Goal: Transaction & Acquisition: Purchase product/service

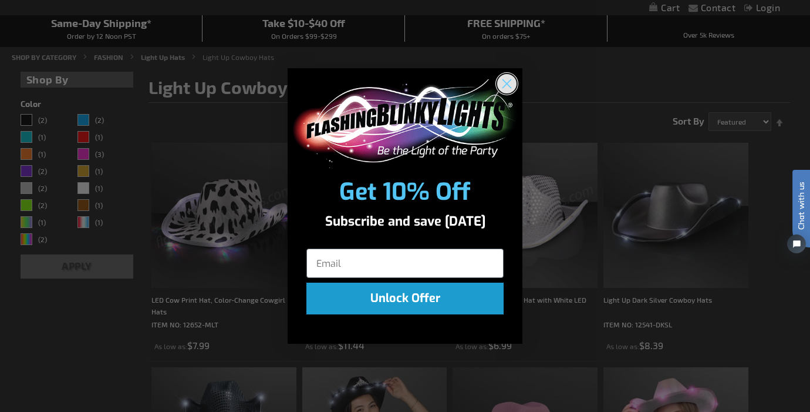
click at [511, 85] on circle "Close dialog" at bounding box center [506, 83] width 19 height 19
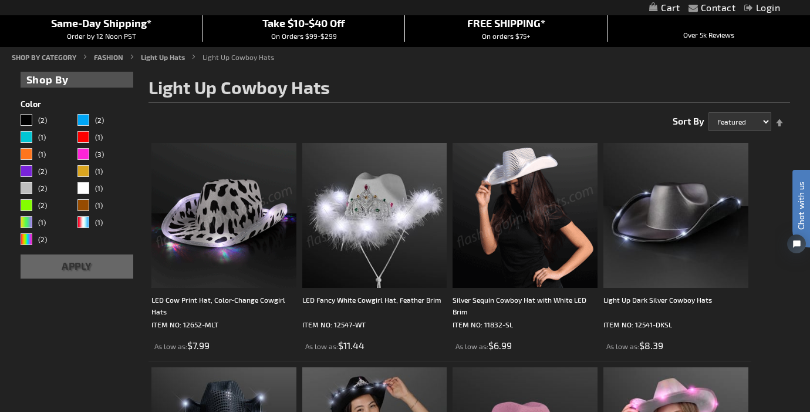
click at [543, 224] on img at bounding box center [525, 215] width 145 height 145
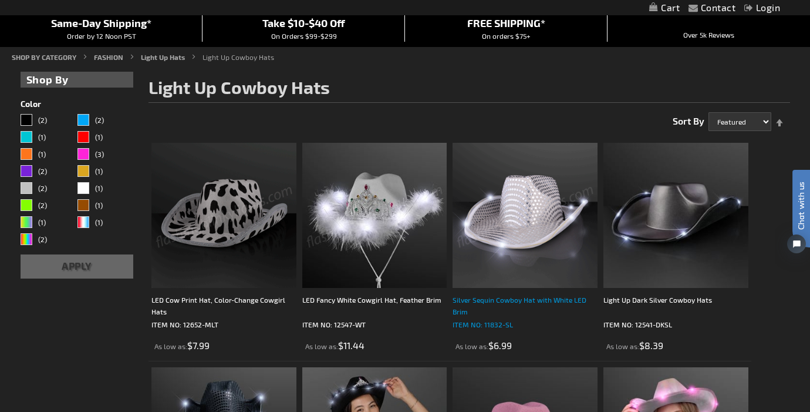
click at [537, 301] on div "Silver Sequin Cowboy Hat with White LED Brim" at bounding box center [525, 305] width 145 height 23
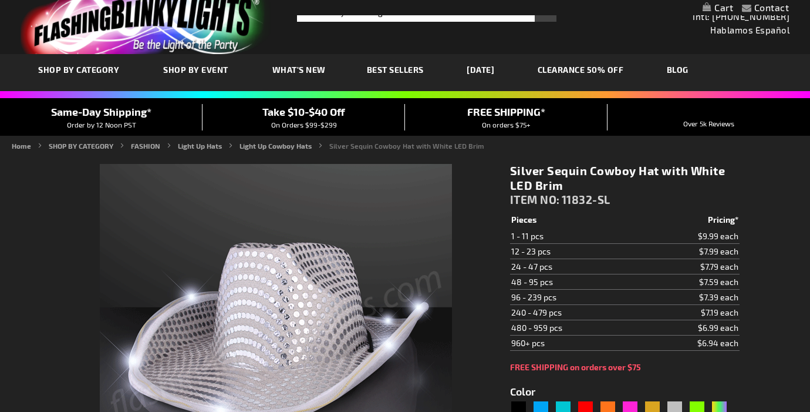
type input "5644"
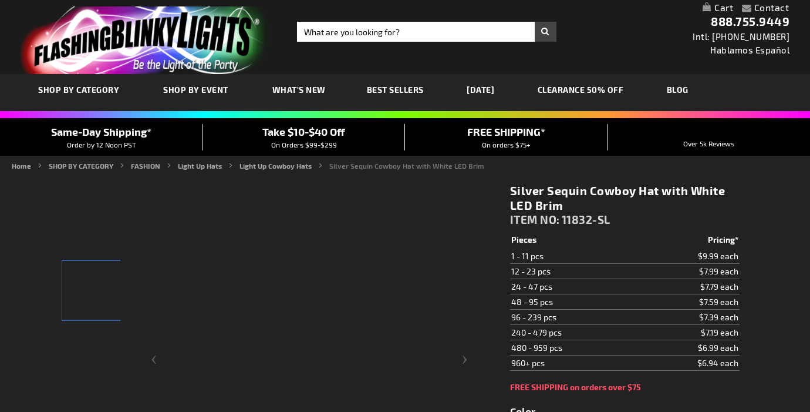
type input "5644"
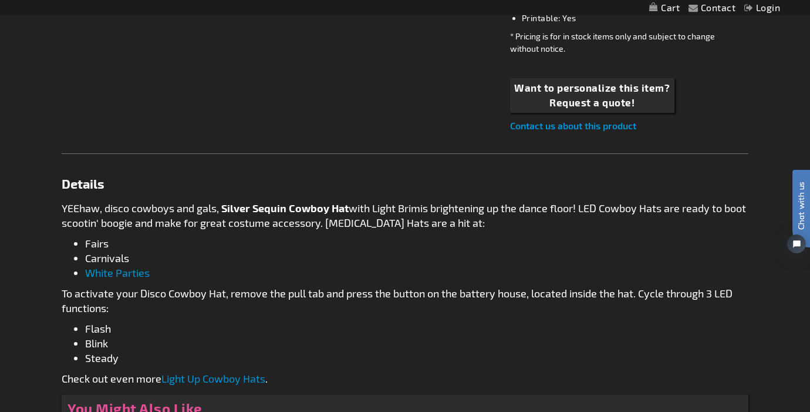
scroll to position [546, 0]
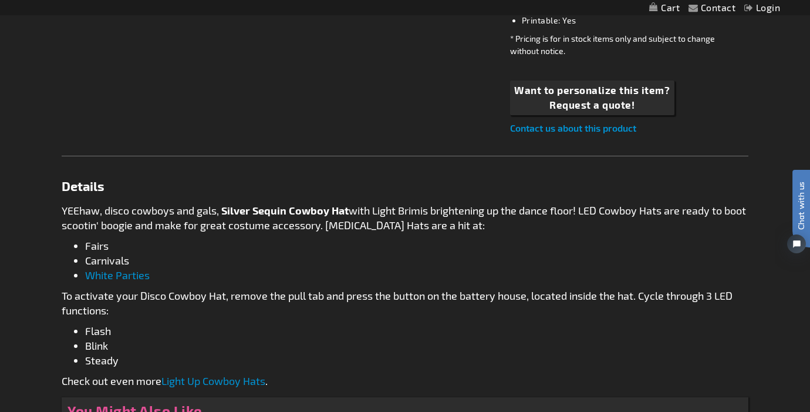
click at [528, 127] on link "Contact us about this product" at bounding box center [573, 127] width 126 height 11
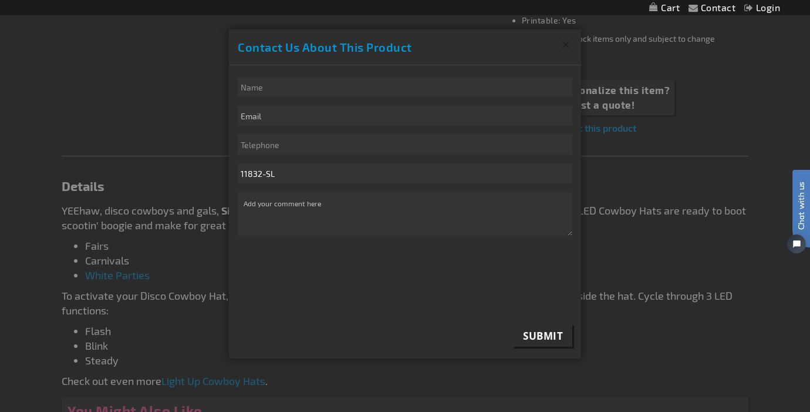
click at [568, 39] on button "Close" at bounding box center [566, 44] width 31 height 31
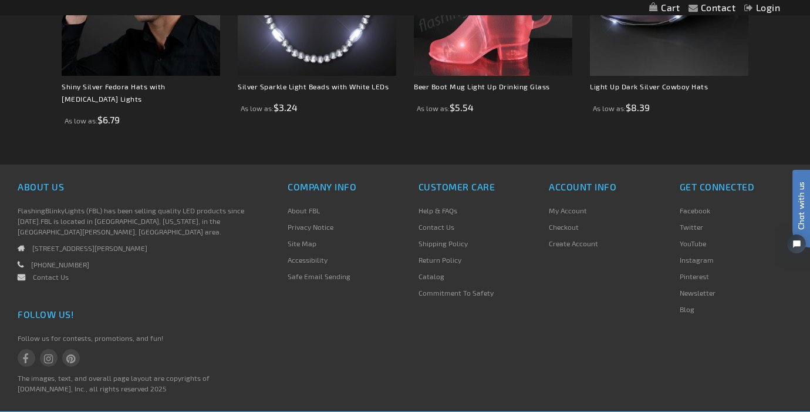
scroll to position [1083, 0]
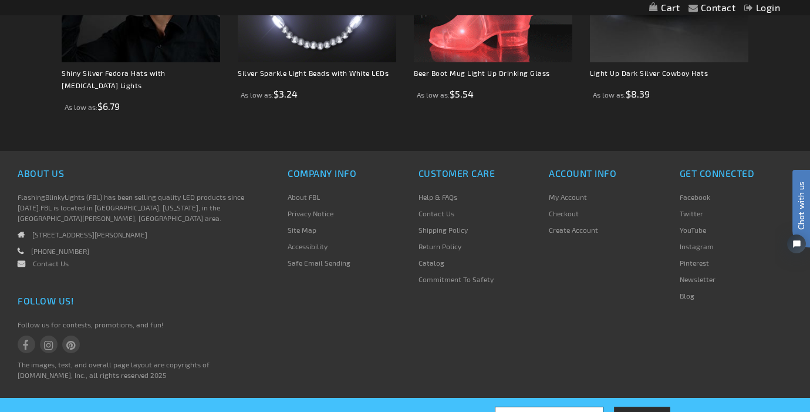
click at [28, 260] on em at bounding box center [25, 264] width 15 height 8
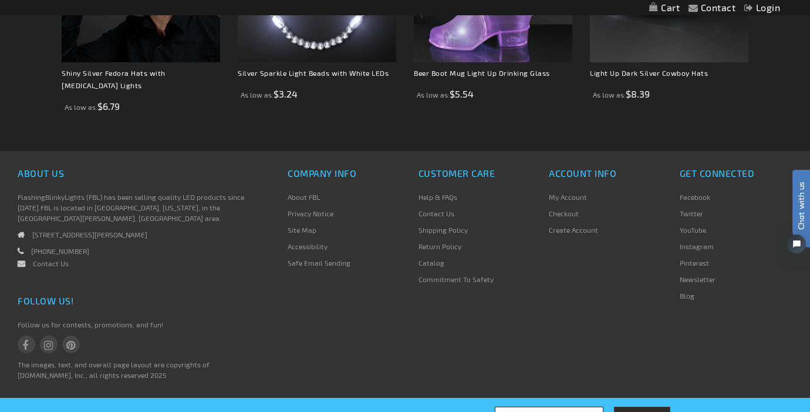
click at [21, 260] on em at bounding box center [25, 264] width 15 height 8
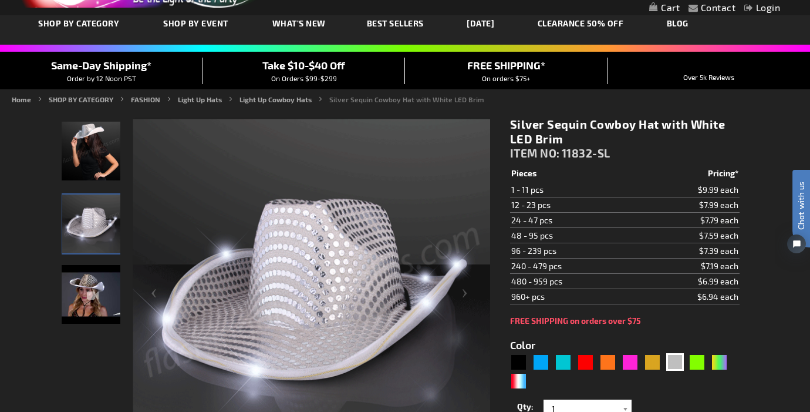
scroll to position [0, 0]
